Goal: Task Accomplishment & Management: Manage account settings

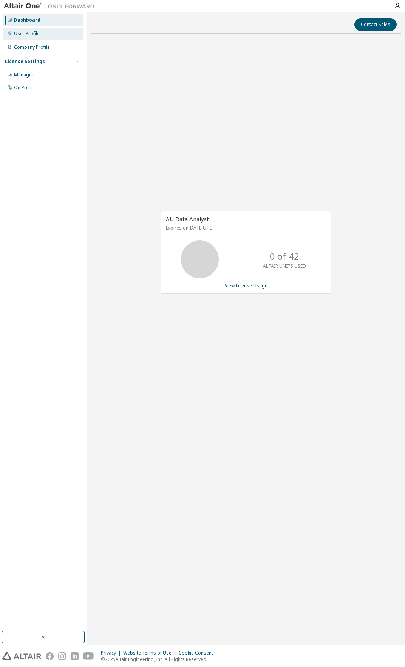
click at [43, 34] on div "User Profile" at bounding box center [43, 34] width 81 height 12
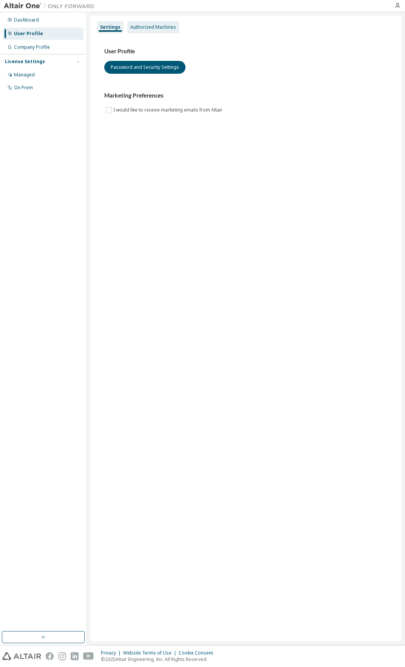
click at [154, 30] on div "Authorized Machines" at bounding box center [153, 27] width 52 height 12
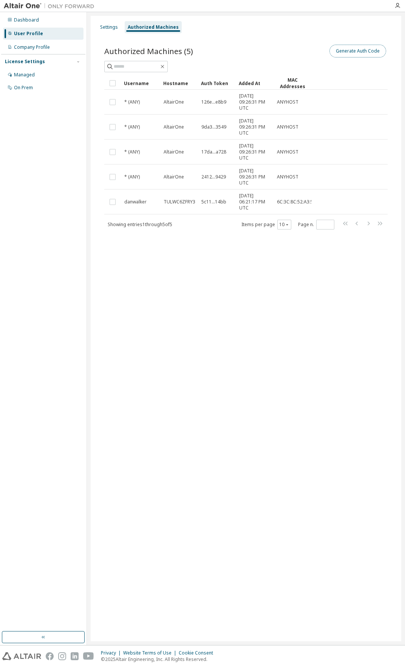
click at [366, 50] on button "Generate Auth Code" at bounding box center [358, 51] width 57 height 13
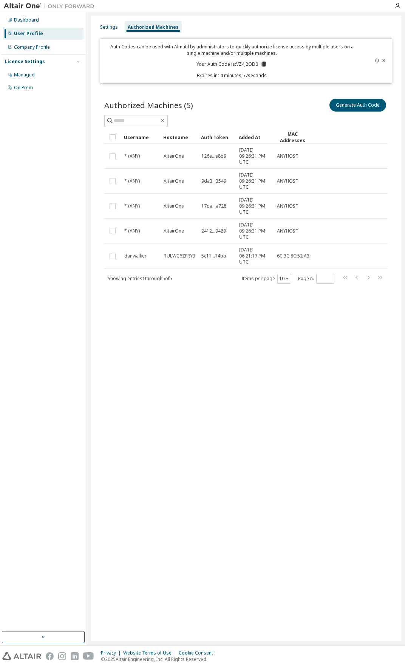
click at [263, 63] on icon at bounding box center [264, 64] width 4 height 5
click at [298, 485] on div "Settings Authorized Machines Auth Codes can be used with Almutil by administrat…" at bounding box center [246, 328] width 311 height 625
click at [385, 59] on icon at bounding box center [384, 60] width 5 height 5
